Goal: Transaction & Acquisition: Purchase product/service

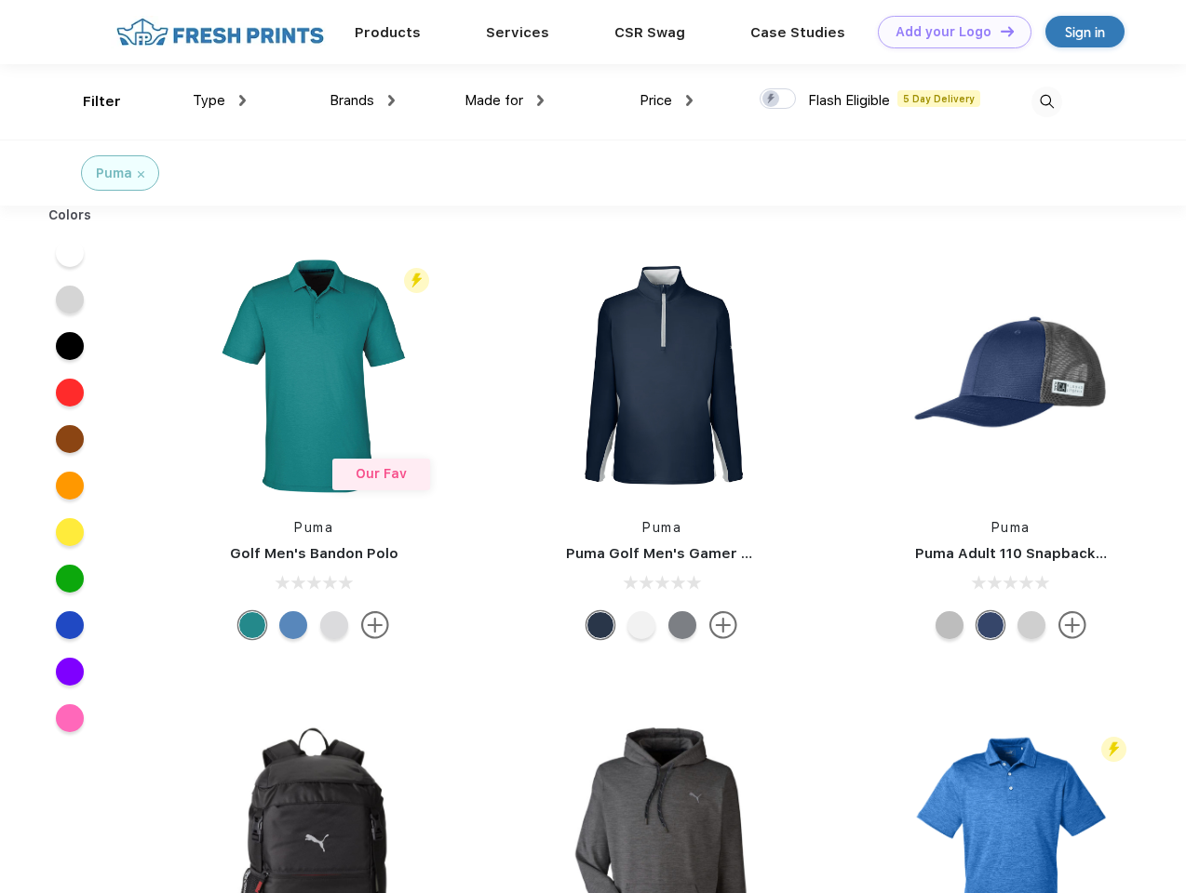
click at [947, 32] on link "Add your Logo Design Tool" at bounding box center [955, 32] width 154 height 33
click at [0, 0] on div "Design Tool" at bounding box center [0, 0] width 0 height 0
click at [999, 31] on link "Add your Logo Design Tool" at bounding box center [955, 32] width 154 height 33
click at [89, 101] on div "Filter" at bounding box center [102, 101] width 38 height 21
click at [220, 101] on span "Type" at bounding box center [209, 100] width 33 height 17
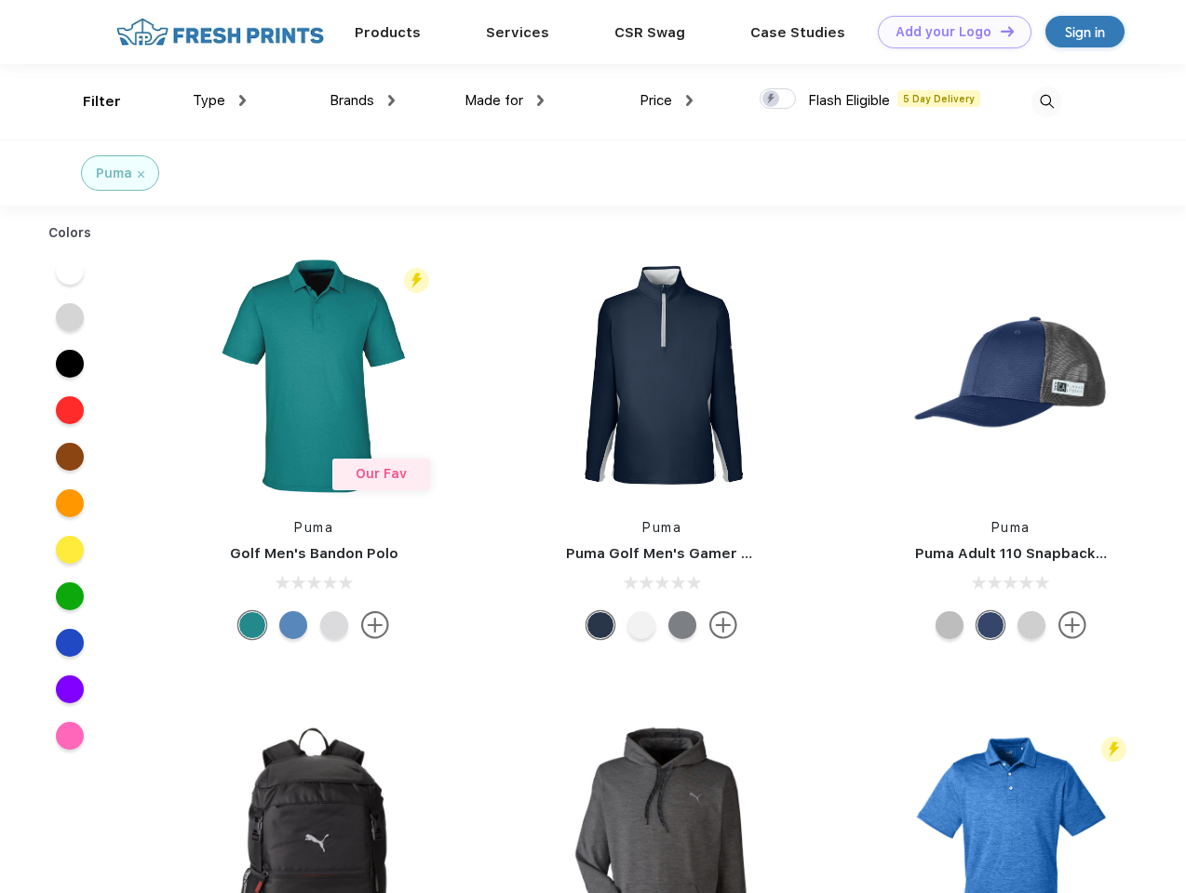
click at [362, 101] on span "Brands" at bounding box center [351, 100] width 45 height 17
click at [504, 101] on span "Made for" at bounding box center [493, 100] width 59 height 17
click at [666, 101] on span "Price" at bounding box center [655, 100] width 33 height 17
click at [778, 100] on div at bounding box center [777, 98] width 36 height 20
click at [771, 100] on input "checkbox" at bounding box center [765, 93] width 12 height 12
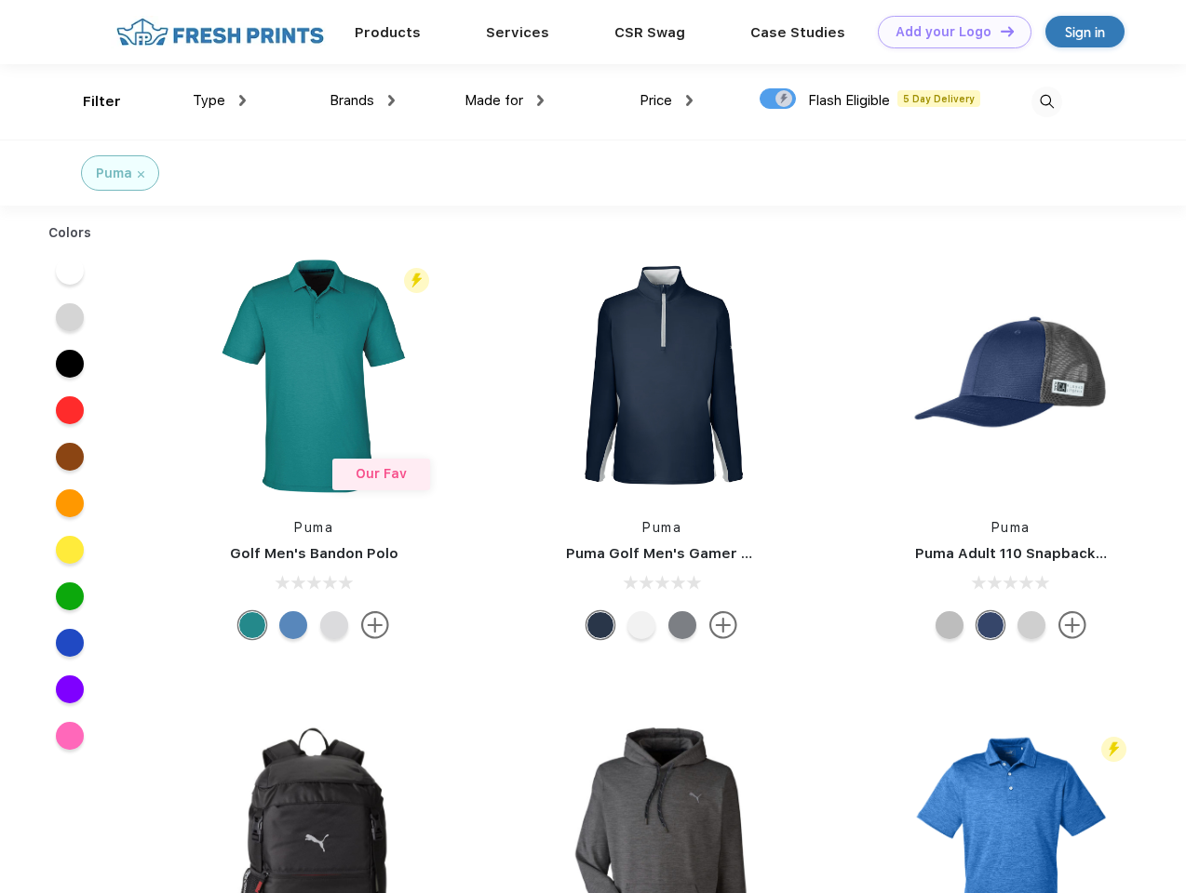
click at [1046, 101] on img at bounding box center [1046, 102] width 31 height 31
